Goal: Transaction & Acquisition: Purchase product/service

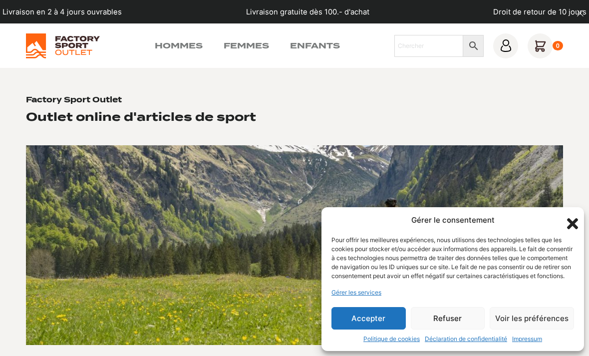
click at [384, 318] on button "Accepter" at bounding box center [368, 318] width 74 height 22
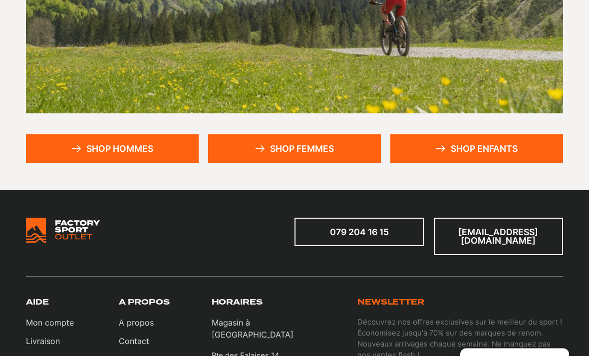
scroll to position [231, 0]
click at [333, 152] on link "Shop femmes" at bounding box center [294, 148] width 173 height 28
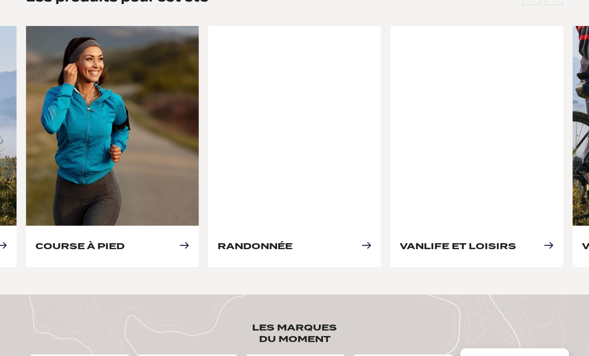
scroll to position [491, 0]
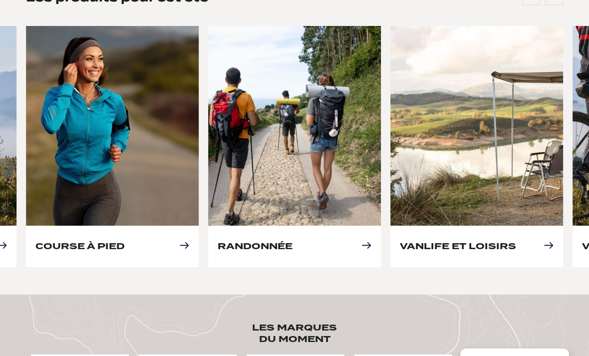
click at [73, 240] on link "Course à pied" at bounding box center [79, 245] width 89 height 10
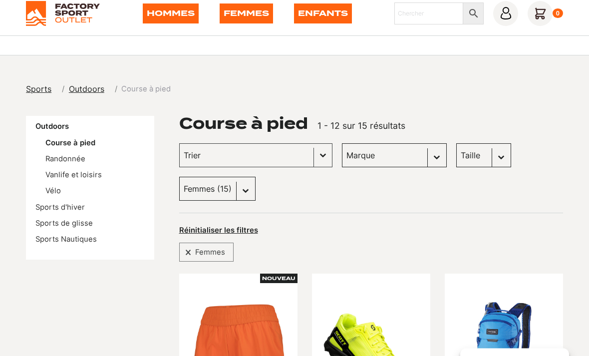
scroll to position [32, 0]
click at [456, 156] on select "Taille 40.5 (1) 36 (1) 36.5 (1) 37.5 (1) 38 (1) 38.5 (1) 39 (1) 40 (1) 41 (0) 4…" at bounding box center [483, 155] width 55 height 24
select select "39"
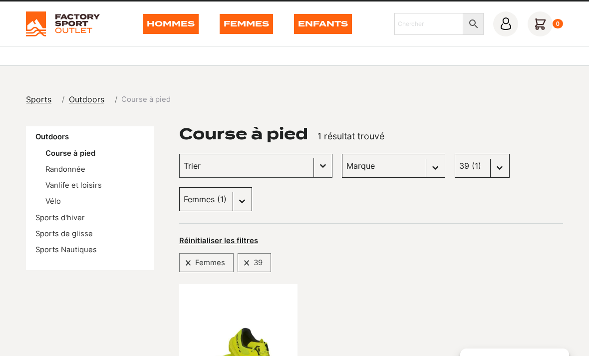
scroll to position [22, 0]
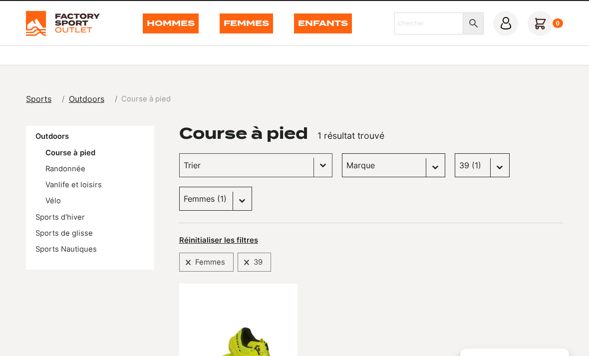
click at [29, 210] on div "Outdoors Course à pied Randonnée Vanlife et loisirs Vélo Sports d'hiver Sports …" at bounding box center [90, 197] width 128 height 143
click at [48, 220] on link "Sports d'hiver" at bounding box center [59, 217] width 49 height 9
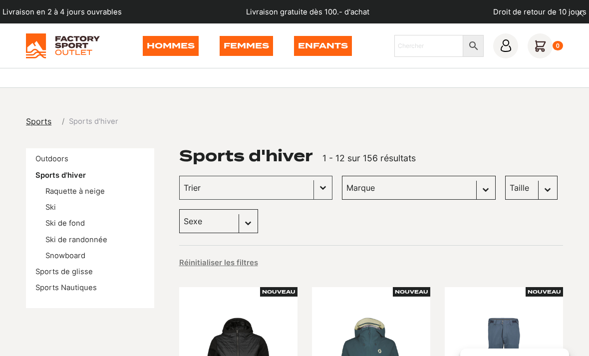
click at [237, 47] on link "Femmes" at bounding box center [246, 46] width 53 height 20
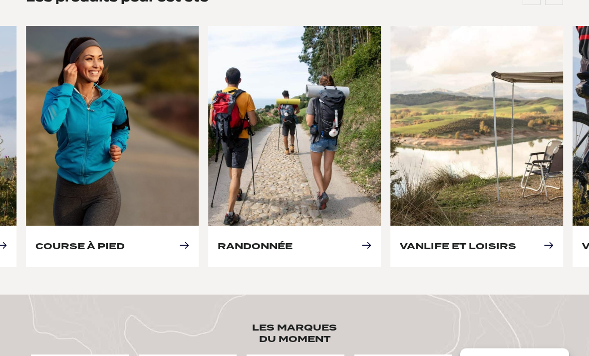
scroll to position [497, 0]
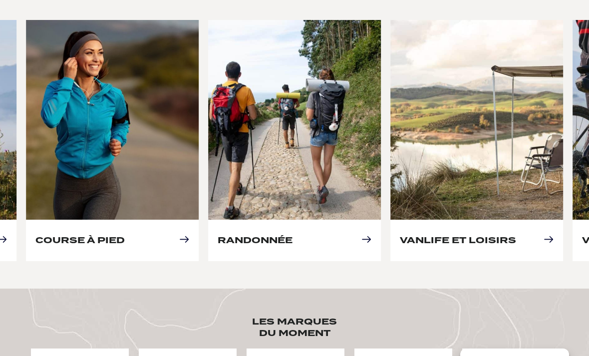
click at [241, 234] on link "Randonnée" at bounding box center [255, 239] width 75 height 10
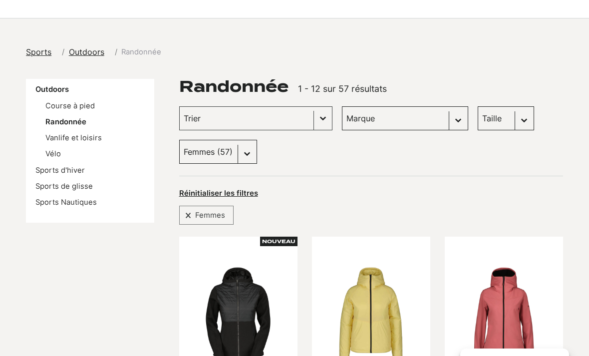
scroll to position [60, 0]
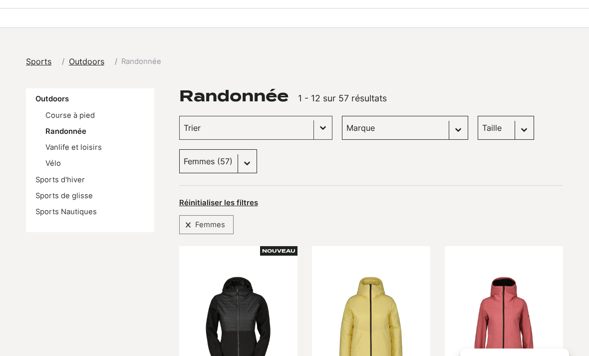
click at [403, 130] on select "Marque Scott (18) Dolomite (15) Columbia (6) Kayland (4) Dakine (3) The Montana…" at bounding box center [405, 128] width 126 height 24
click at [486, 131] on select "Taille L (2) S (9) M (8) XL (2) 43 (1) 45.5 (0) 37.5 (2) 40.5 (0) 41 (0) 42 (0)…" at bounding box center [505, 128] width 56 height 24
click at [490, 127] on div "Taille Sélectionnez le contenu Taille L (2) S (9) M (8) XL (2) 43 (1) 45.5 (0) …" at bounding box center [505, 128] width 56 height 24
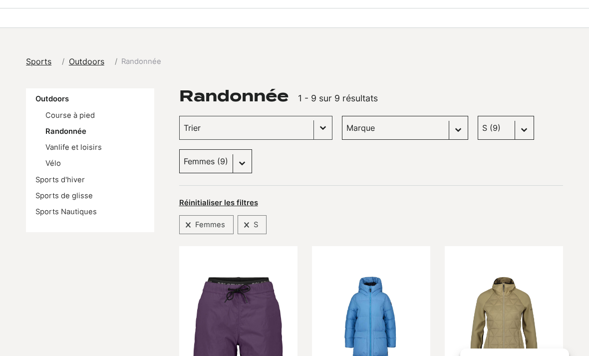
click at [480, 131] on select "Taille L (2) S (9) M (8) XL (2) 43 (1) 45.5 (0) 37.5 (2) 40.5 (0) 41 (0) 42 (0)…" at bounding box center [505, 128] width 56 height 24
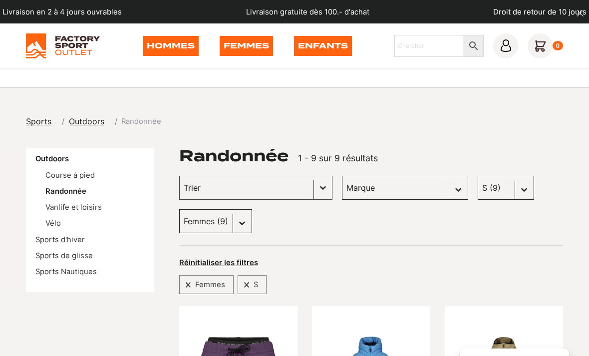
click at [489, 196] on select "Taille L (2) S (9) M (8) XL (2) 43 (1) 45.5 (0) 37.5 (2) 40.5 (0) 41 (0) 42 (0)…" at bounding box center [505, 188] width 56 height 24
select select "36"
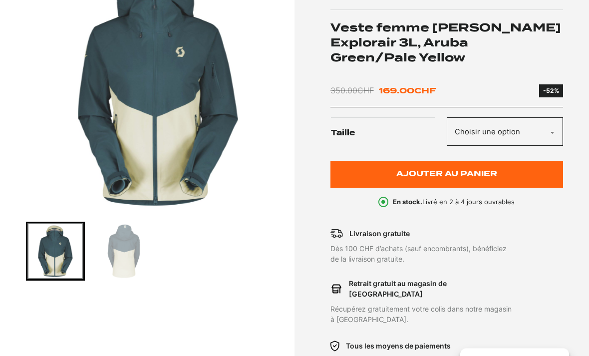
scroll to position [187, 0]
click at [138, 252] on img "Go to slide 2" at bounding box center [124, 251] width 56 height 56
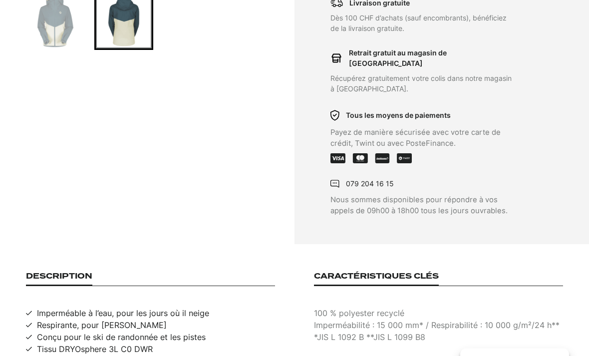
scroll to position [384, 0]
